Goal: Information Seeking & Learning: Learn about a topic

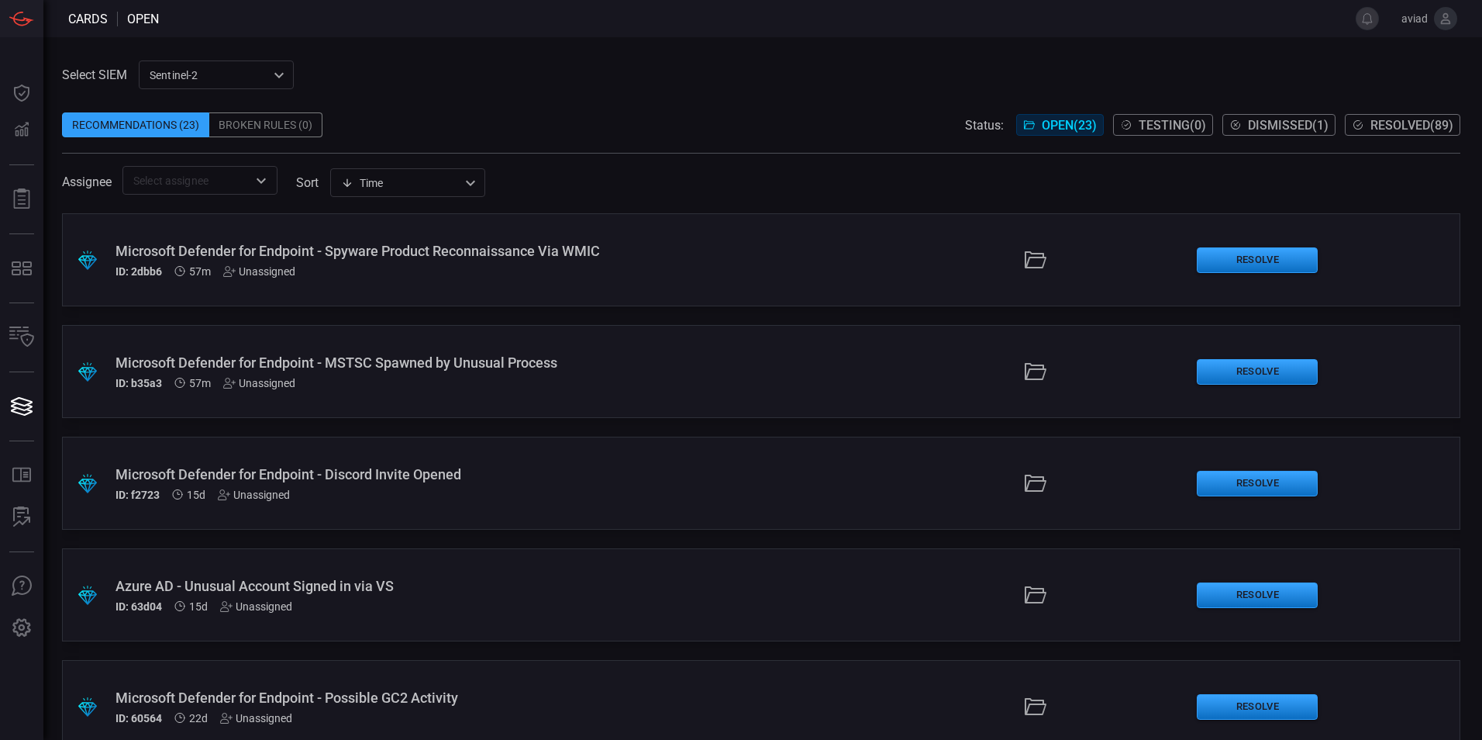
click at [364, 364] on div "Microsoft Defender for Endpoint - MSTSC Spawned by Unusual Process" at bounding box center [360, 362] width 489 height 16
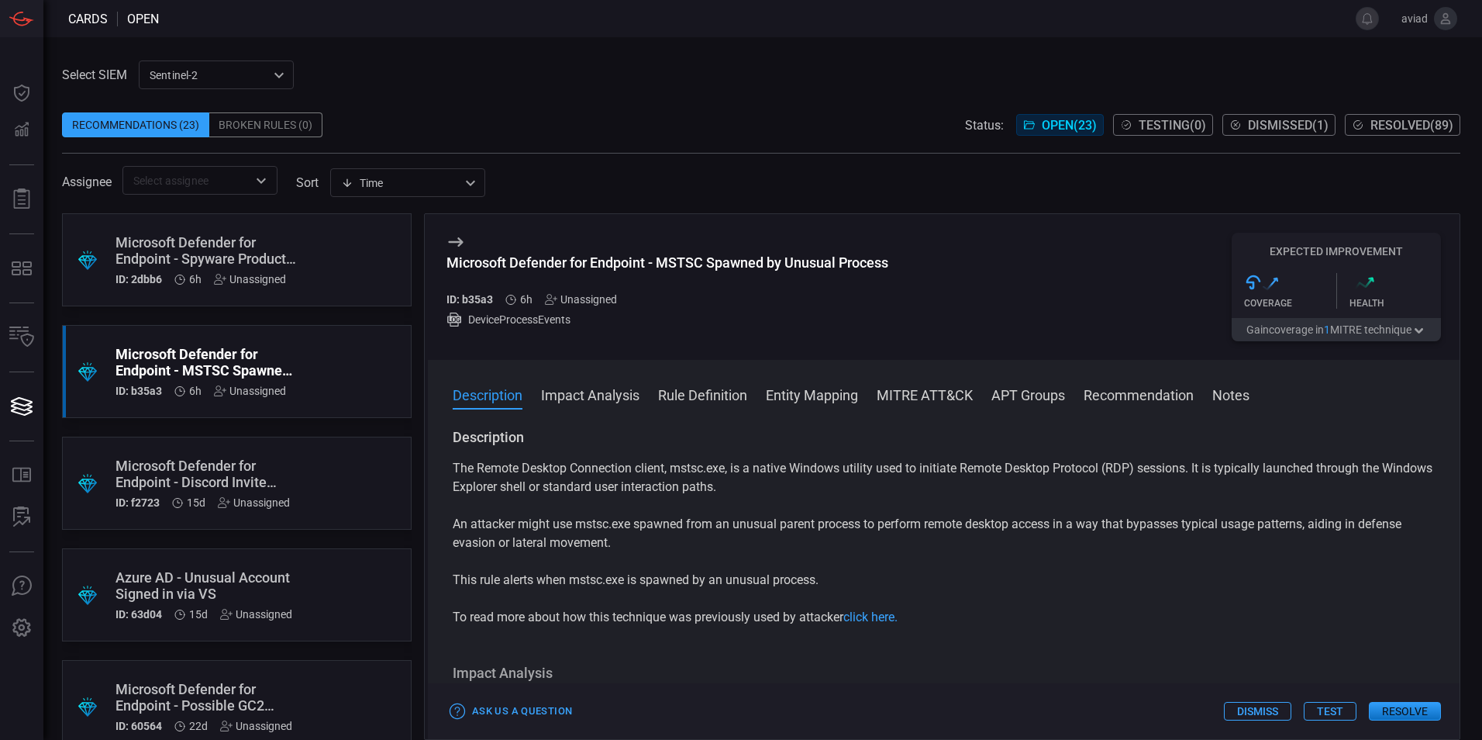
click at [294, 256] on div ".suggested_cards_icon{fill:url(#suggested_cards_icon);} Microsoft Defender for …" at bounding box center [237, 259] width 350 height 93
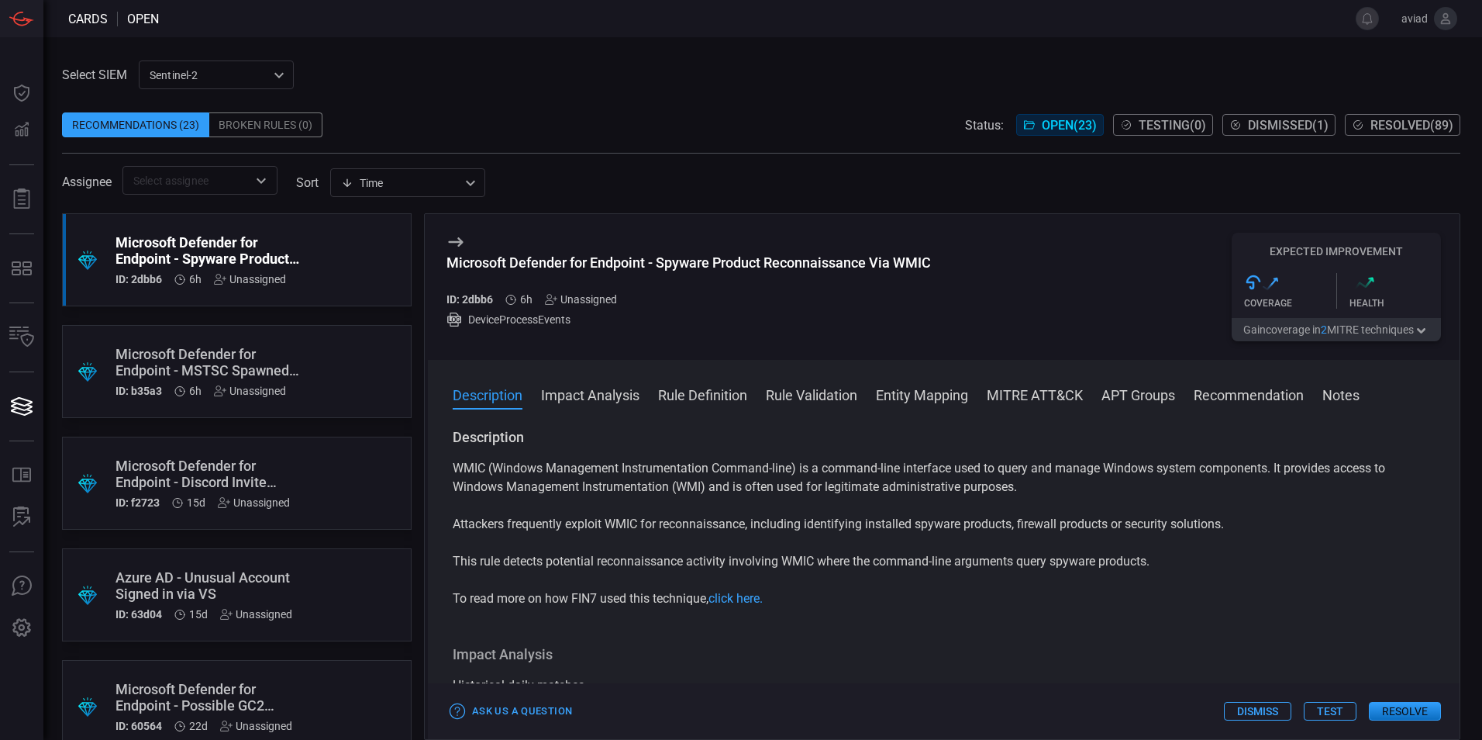
click at [798, 261] on div "Microsoft Defender for Endpoint - Spyware Product Reconnaissance Via WMIC" at bounding box center [689, 262] width 485 height 16
copy div "Reconnaissance"
click at [766, 478] on p "WMIC (Windows Management Instrumentation Command-line) is a command-line interf…" at bounding box center [944, 477] width 982 height 37
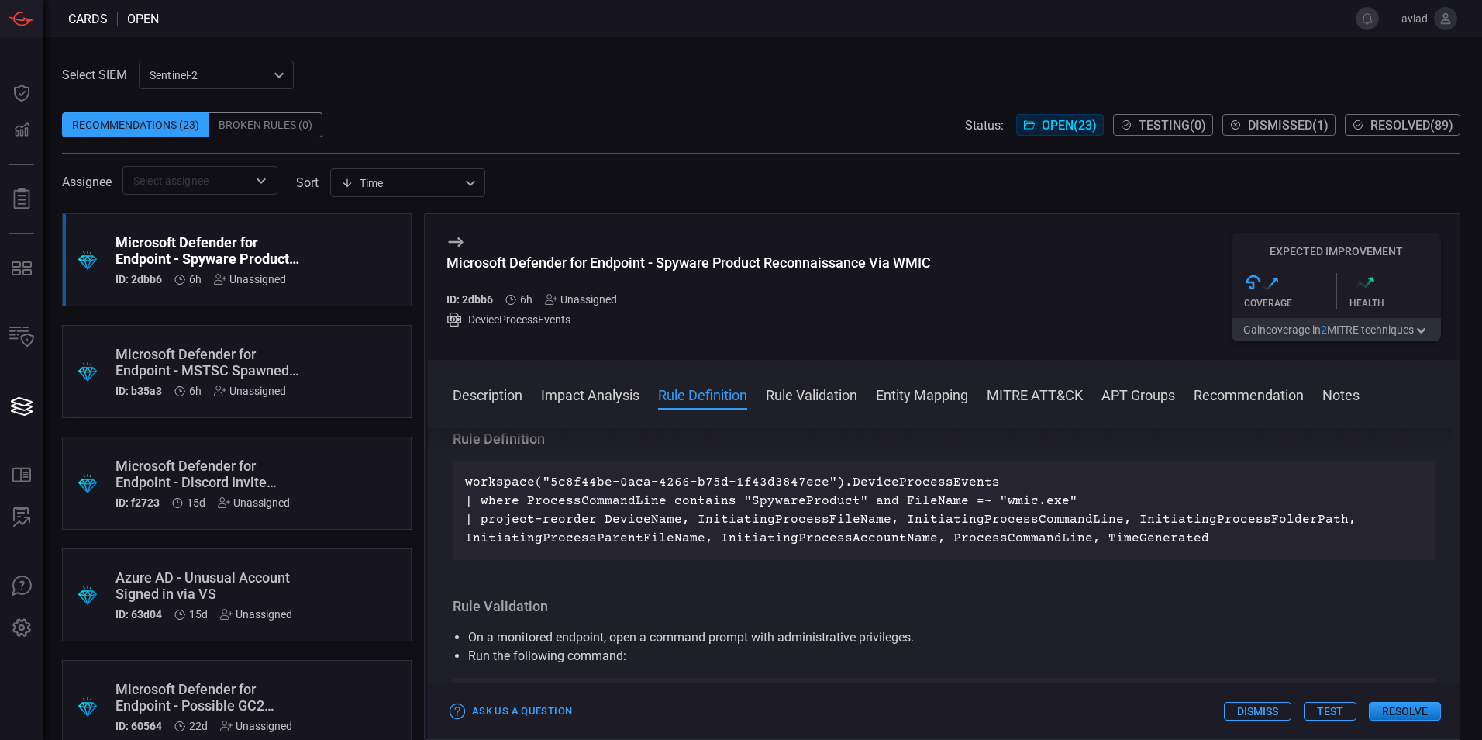
scroll to position [457, 0]
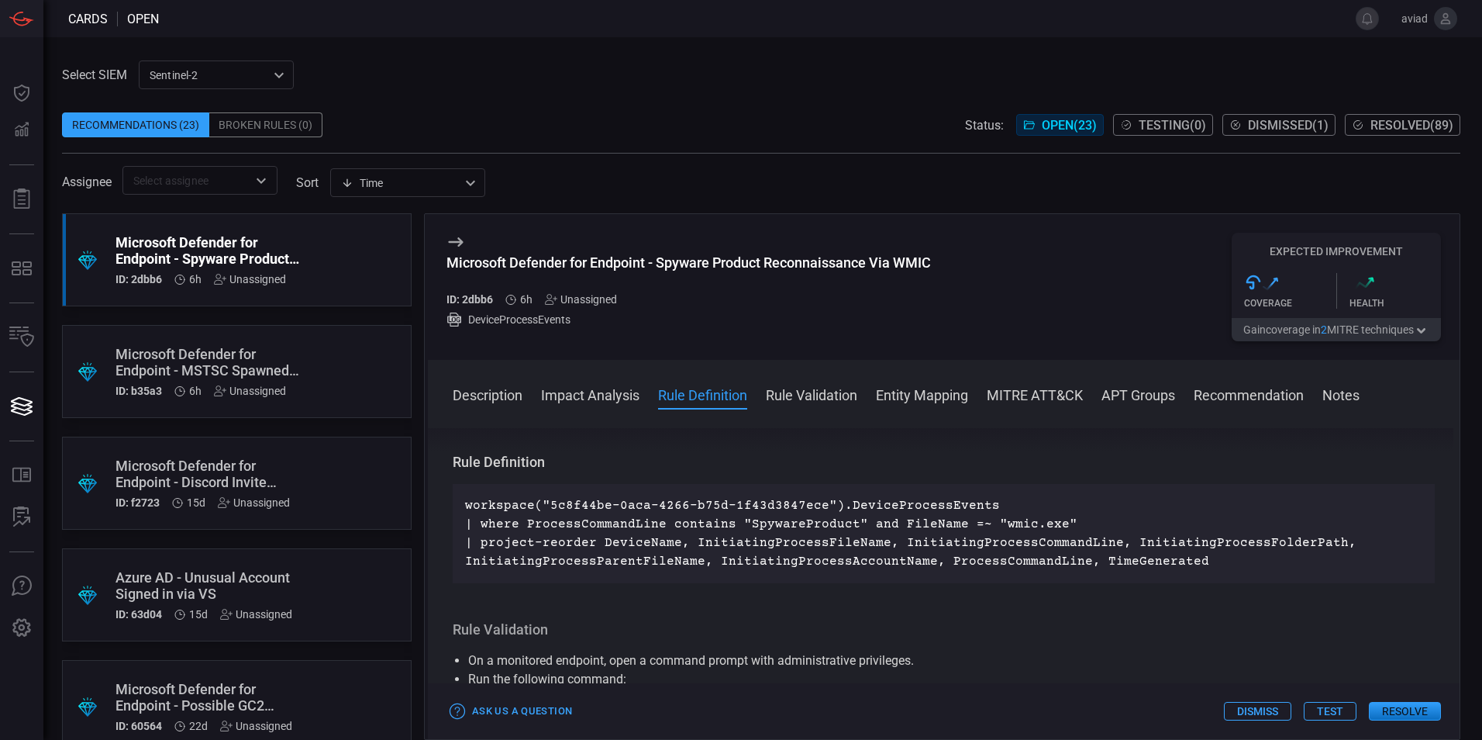
click at [557, 387] on button "Impact Analysis" at bounding box center [590, 394] width 98 height 19
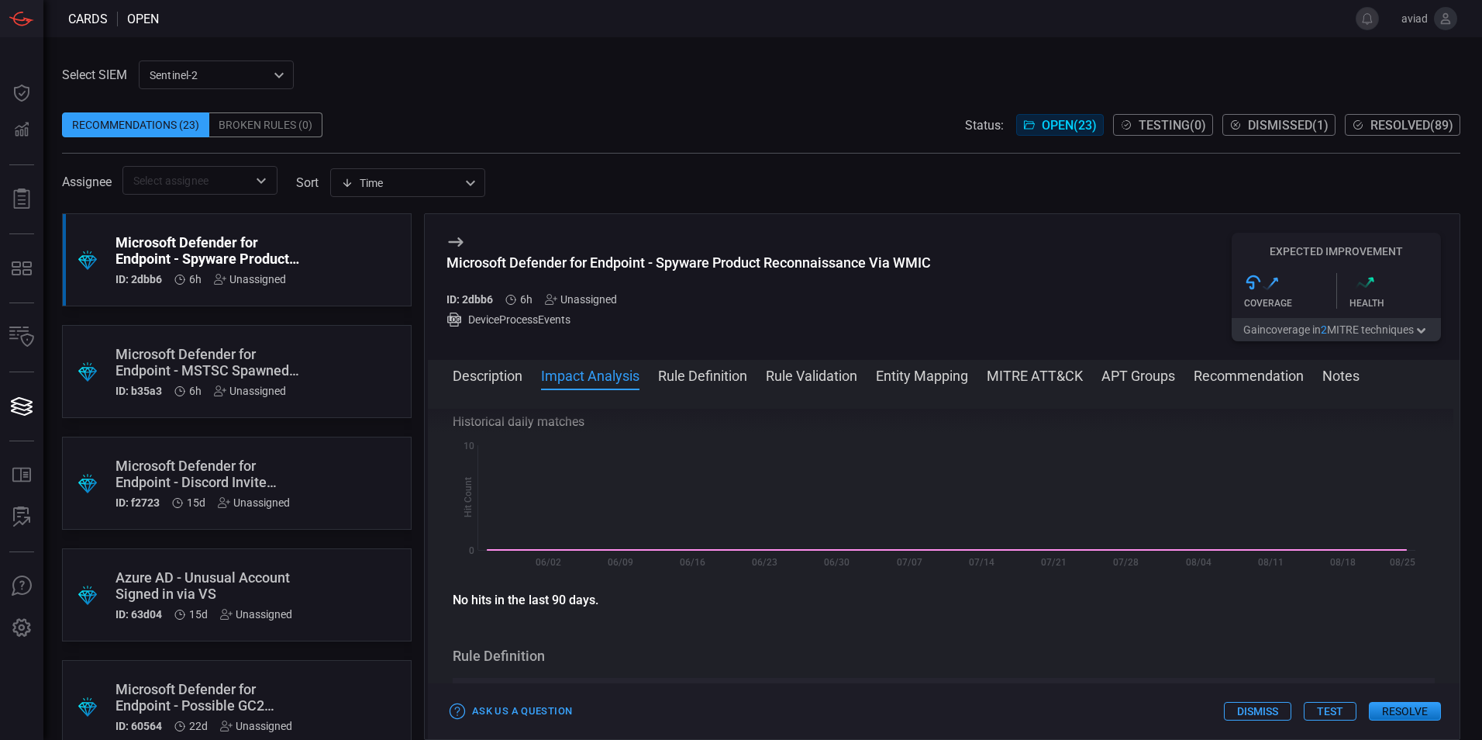
scroll to position [202, 0]
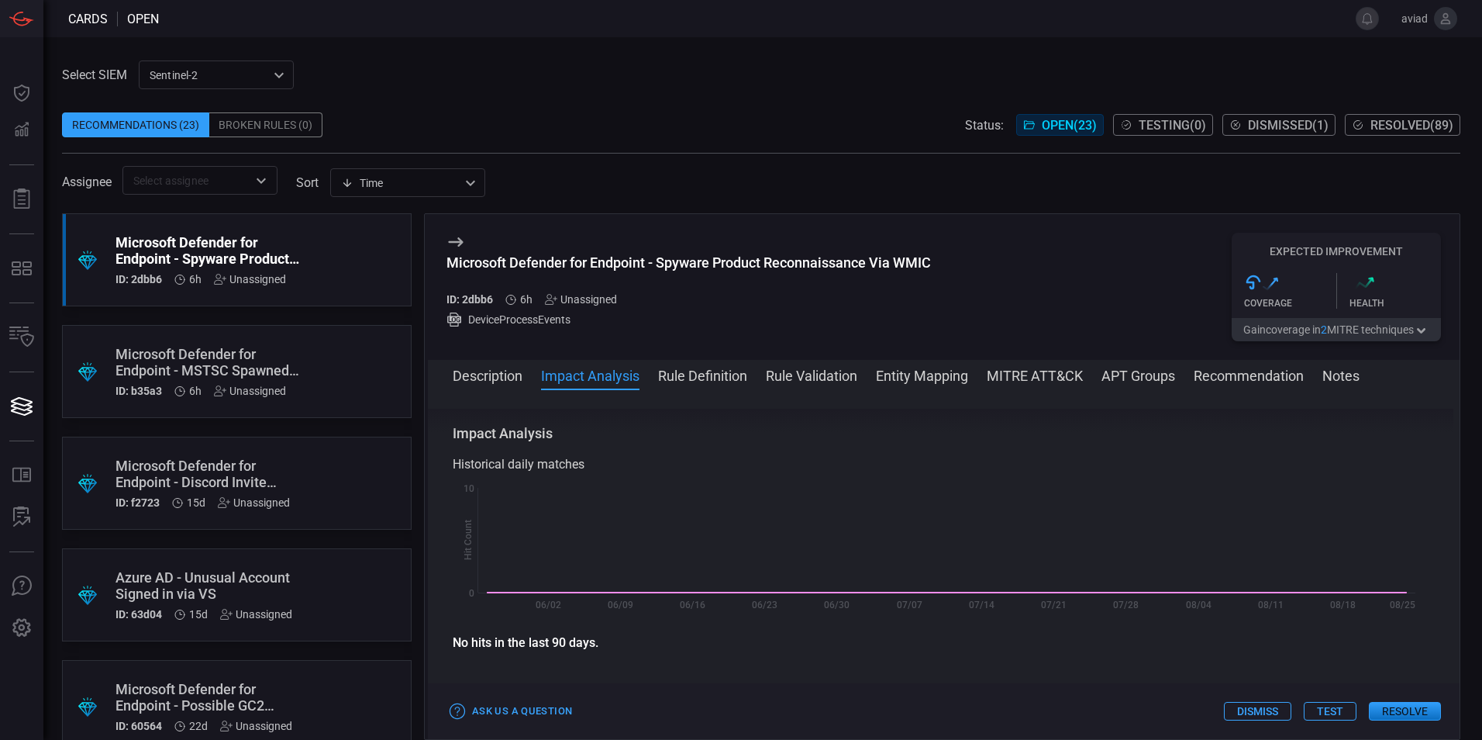
click at [453, 399] on span at bounding box center [944, 396] width 1032 height 25
click at [959, 457] on div "Historical daily matches" at bounding box center [944, 464] width 982 height 19
